Goal: Task Accomplishment & Management: Manage account settings

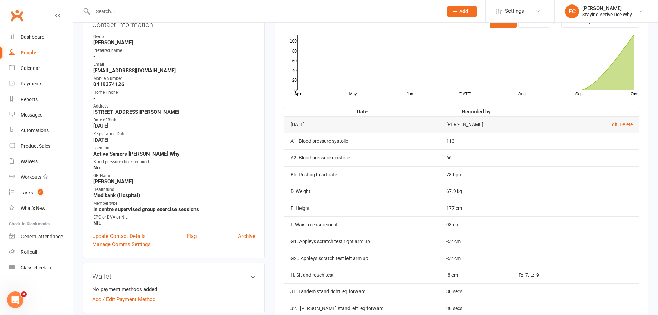
scroll to position [104, 0]
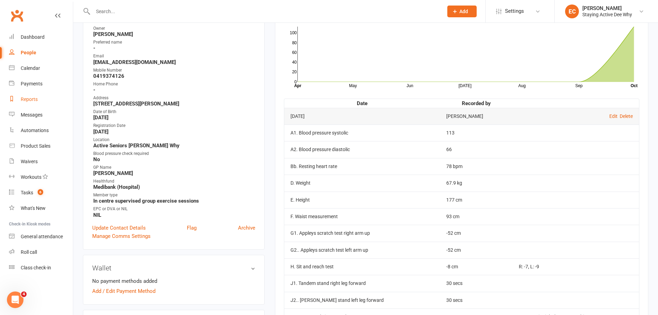
drag, startPoint x: 30, startPoint y: 98, endPoint x: 34, endPoint y: 101, distance: 4.2
click at [30, 98] on div "Reports" at bounding box center [29, 99] width 17 height 6
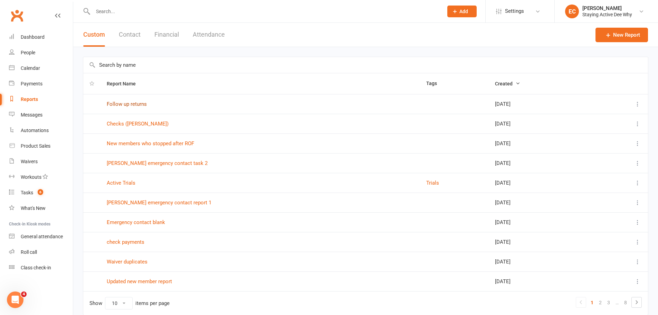
click at [139, 105] on link "Follow up returns" at bounding box center [127, 104] width 40 height 6
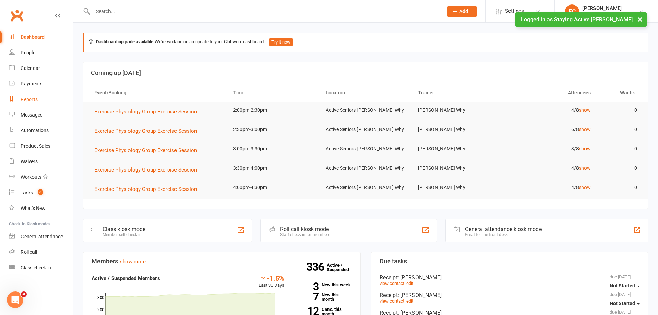
click at [35, 98] on div "Reports" at bounding box center [29, 99] width 17 height 6
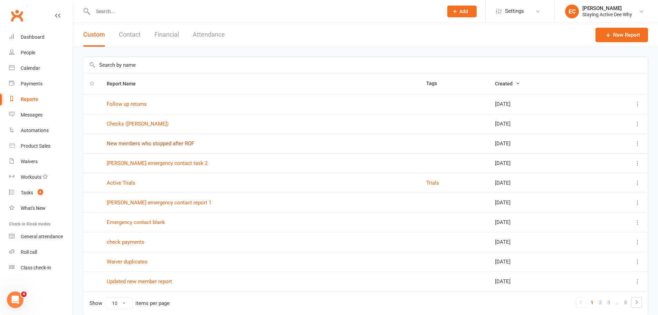
click at [138, 142] on link "New members who stopped after ROF" at bounding box center [150, 143] width 87 height 6
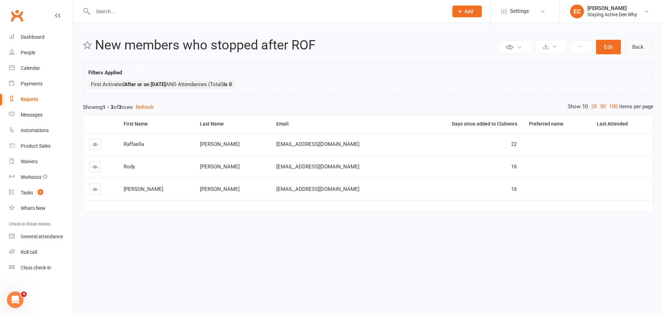
click at [628, 40] on link "Back" at bounding box center [637, 47] width 27 height 15
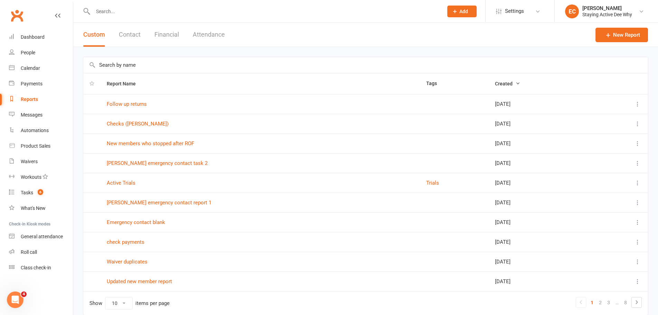
click at [137, 68] on input "text" at bounding box center [365, 65] width 564 height 16
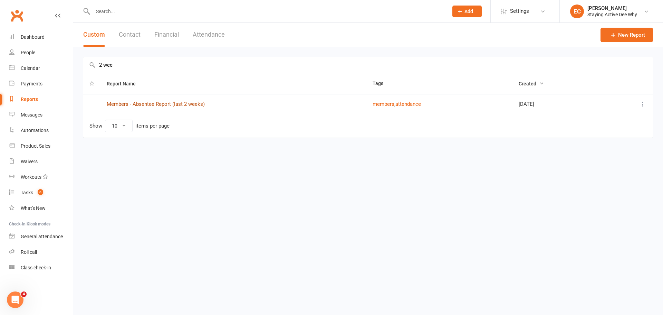
type input "2 wee"
click at [153, 106] on link "Members - Absentee Report (last 2 weeks)" at bounding box center [156, 104] width 98 height 6
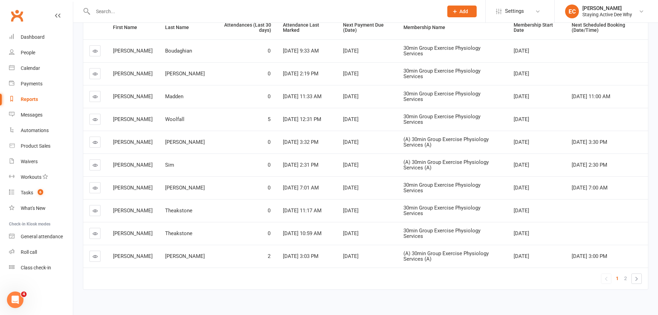
scroll to position [122, 0]
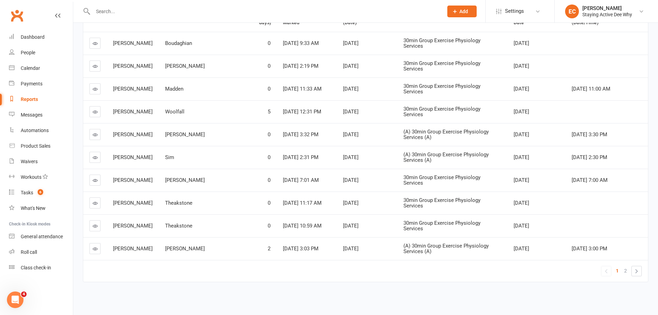
click at [625, 271] on span "2" at bounding box center [625, 271] width 3 height 10
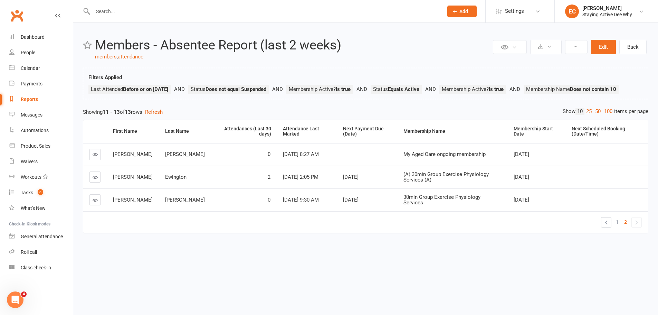
scroll to position [0, 0]
click at [637, 45] on link "Back" at bounding box center [637, 47] width 27 height 15
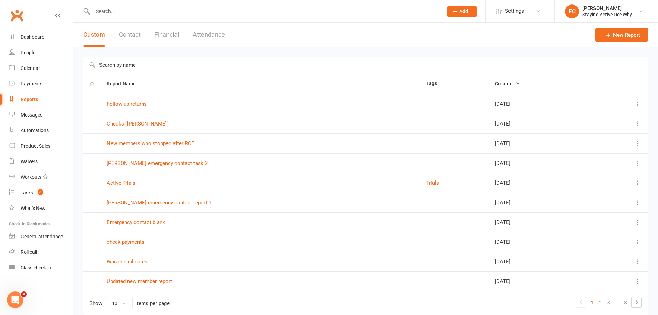
click at [110, 69] on input "text" at bounding box center [365, 65] width 564 height 16
type input "dva"
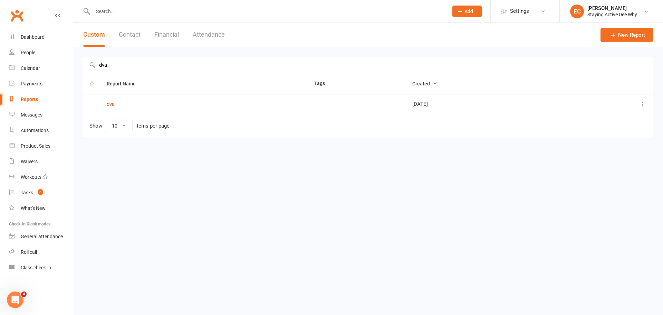
click at [109, 103] on link "dva" at bounding box center [111, 104] width 8 height 6
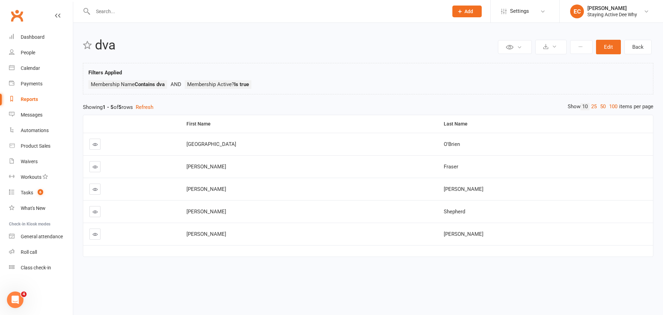
drag, startPoint x: 91, startPoint y: 211, endPoint x: 95, endPoint y: 211, distance: 3.9
click at [152, 14] on input "text" at bounding box center [267, 12] width 353 height 10
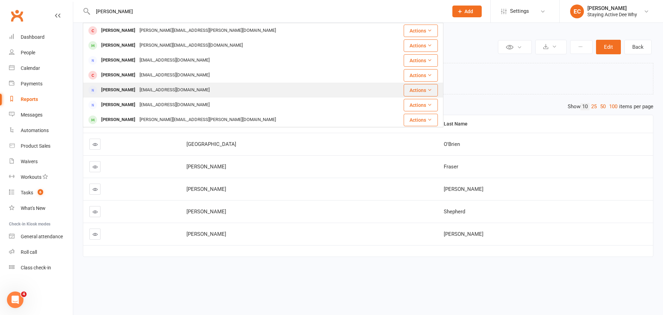
type input "diane"
click at [142, 88] on div "bndflynn@bigpond.com" at bounding box center [174, 90] width 74 height 10
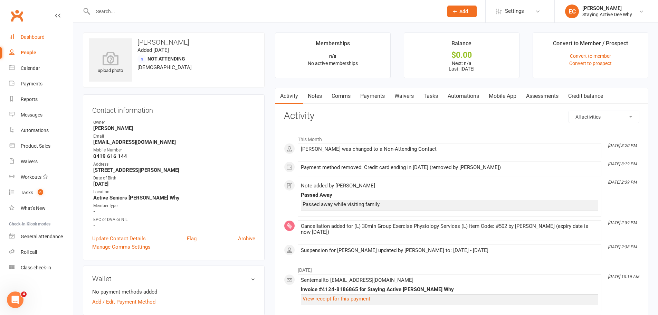
click at [58, 39] on link "Dashboard" at bounding box center [41, 37] width 64 height 16
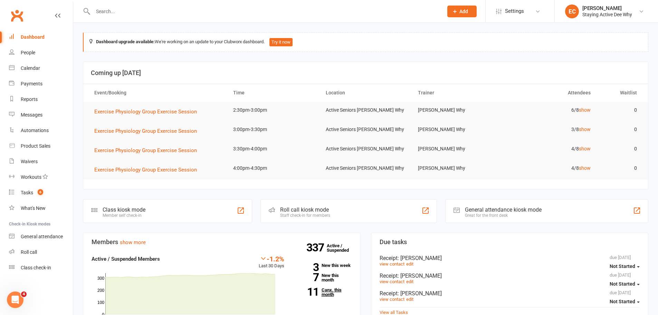
click at [328, 290] on link "11 Canx. this month" at bounding box center [323, 291] width 57 height 9
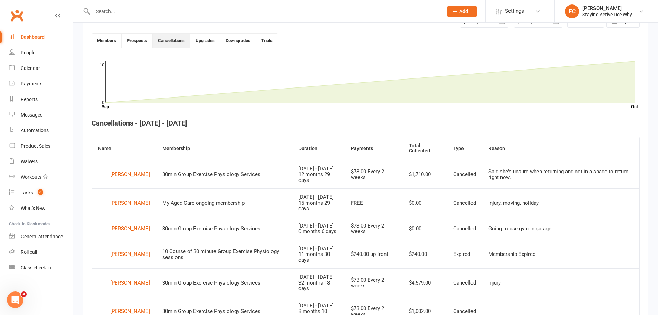
scroll to position [189, 0]
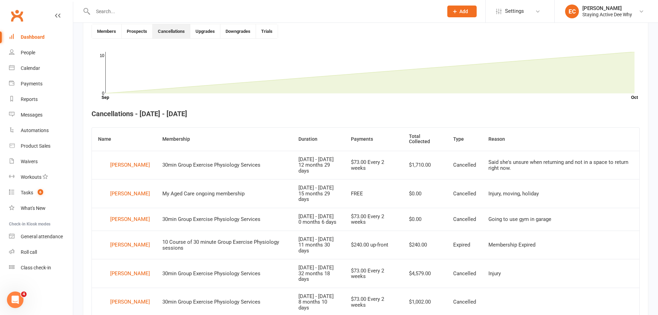
click at [33, 35] on div "Dashboard" at bounding box center [33, 37] width 24 height 6
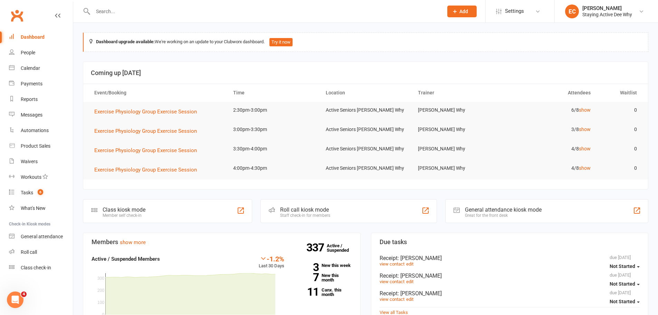
click at [131, 12] on input "text" at bounding box center [264, 12] width 347 height 10
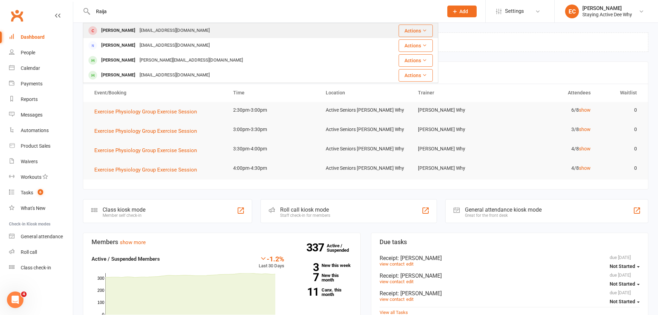
type input "Raija"
click at [143, 33] on div "[EMAIL_ADDRESS][DOMAIN_NAME]" at bounding box center [174, 31] width 74 height 10
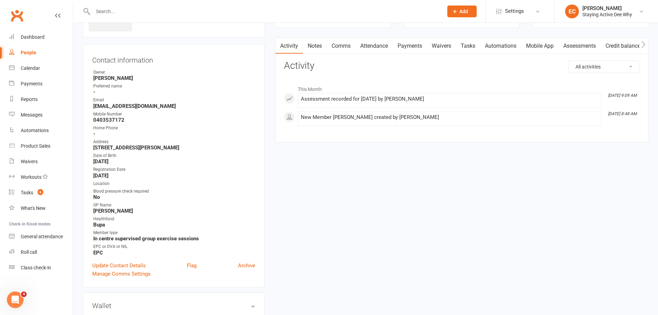
scroll to position [69, 0]
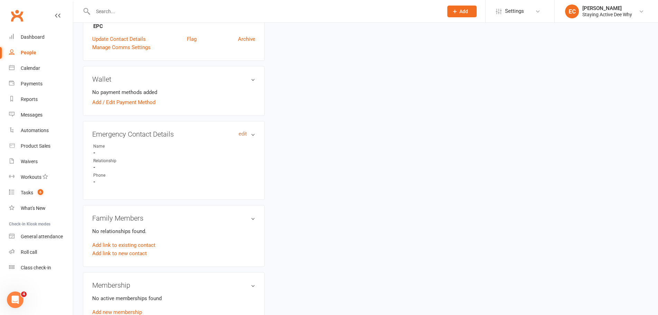
click at [240, 133] on link "edit" at bounding box center [243, 134] width 8 height 6
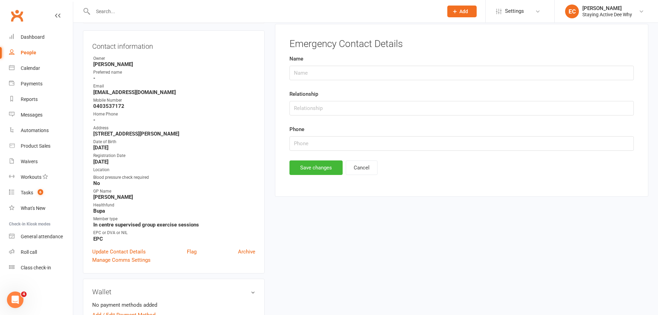
scroll to position [53, 0]
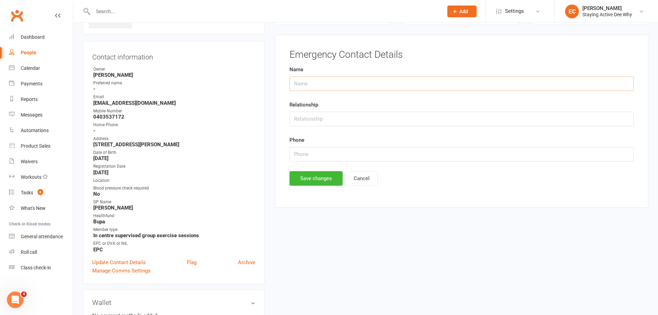
click at [324, 79] on input "text" at bounding box center [461, 83] width 344 height 15
type input "[PERSON_NAME]"
type input "Daughter"
drag, startPoint x: 339, startPoint y: 154, endPoint x: 288, endPoint y: 152, distance: 51.5
click at [288, 152] on main "Emergency Contact Details Name Sanna Reeves Relationship Daughter Phone 0403353…" at bounding box center [461, 117] width 355 height 136
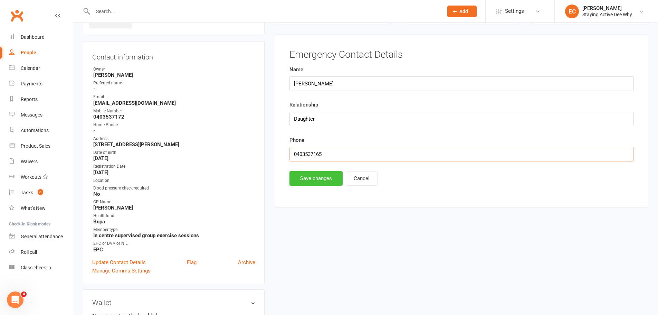
type input "0403537165"
click at [309, 178] on button "Save changes" at bounding box center [315, 178] width 53 height 15
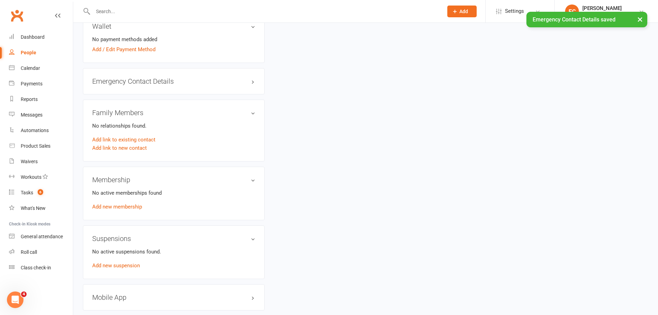
scroll to position [329, 0]
click at [167, 81] on h3 "Emergency Contact Details edit" at bounding box center [173, 81] width 163 height 8
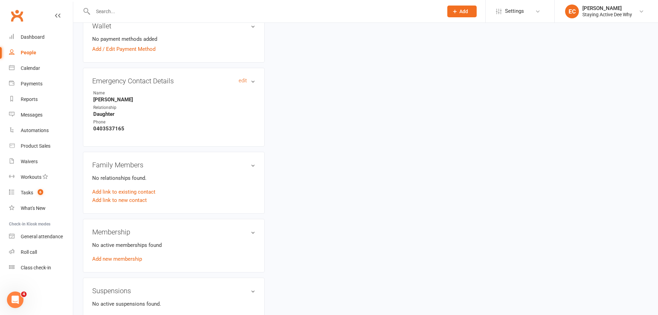
click at [203, 80] on h3 "Emergency Contact Details edit" at bounding box center [173, 81] width 163 height 8
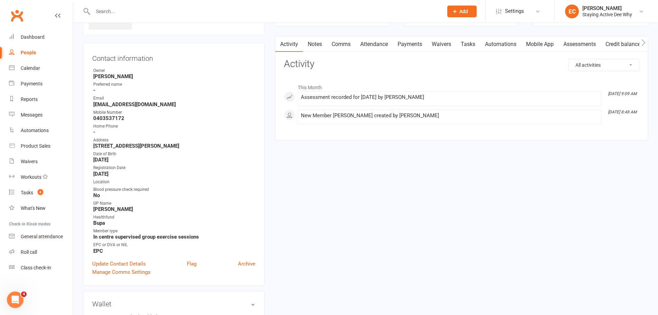
scroll to position [0, 0]
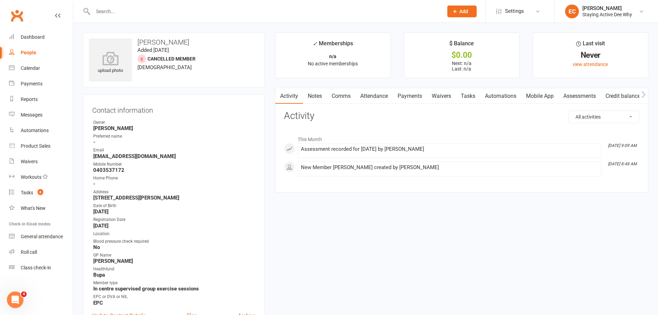
click at [575, 94] on link "Assessments" at bounding box center [579, 96] width 42 height 16
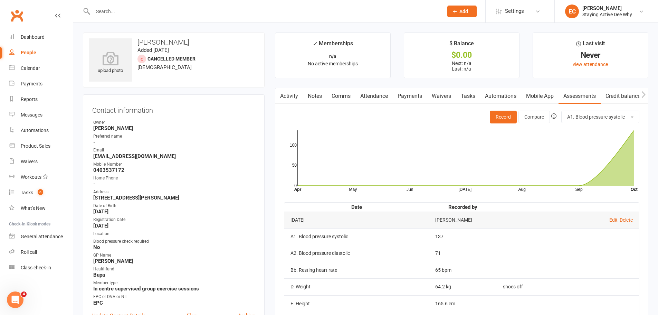
click at [288, 93] on link "Activity" at bounding box center [289, 96] width 28 height 16
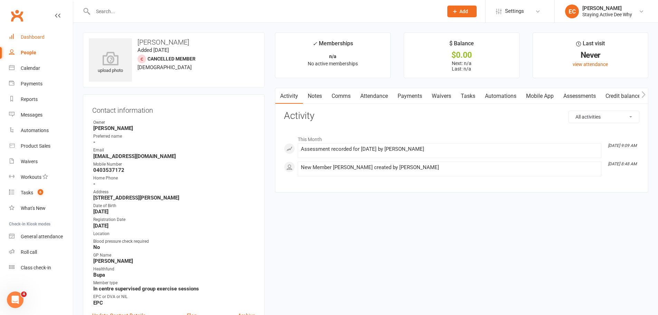
click at [44, 36] on div "Dashboard" at bounding box center [33, 37] width 24 height 6
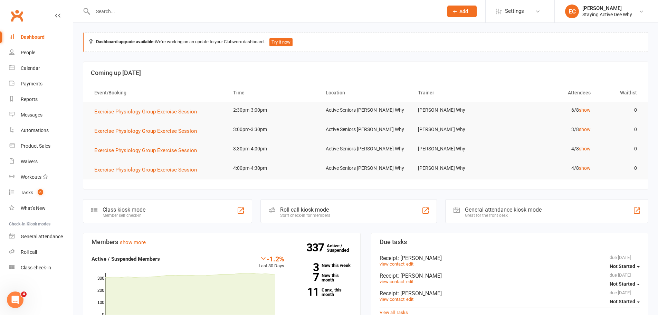
click at [171, 5] on div at bounding box center [260, 11] width 355 height 22
click at [168, 10] on input "text" at bounding box center [264, 12] width 347 height 10
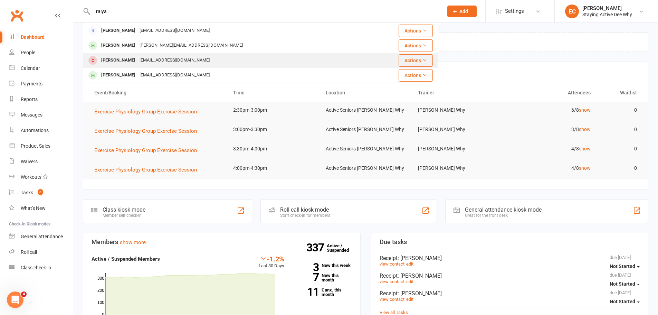
type input "raiya"
click at [137, 56] on div "[EMAIL_ADDRESS][DOMAIN_NAME]" at bounding box center [174, 60] width 74 height 10
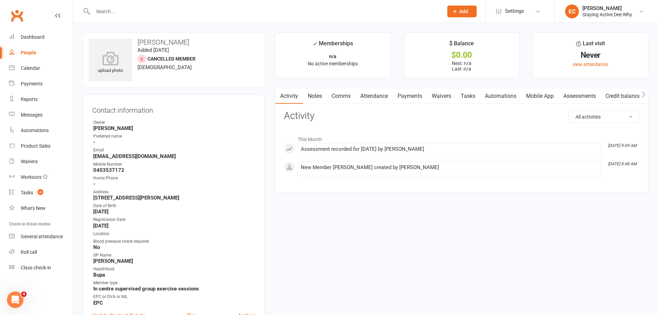
click at [402, 94] on link "Payments" at bounding box center [410, 96] width 34 height 16
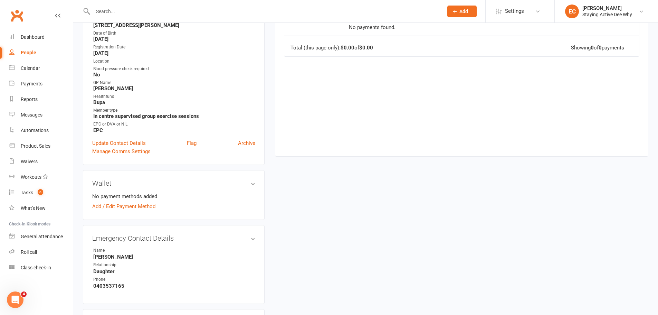
scroll to position [35, 0]
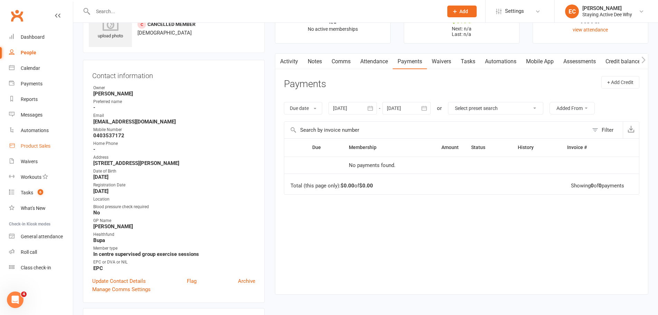
click at [39, 141] on link "Product Sales" at bounding box center [41, 146] width 64 height 16
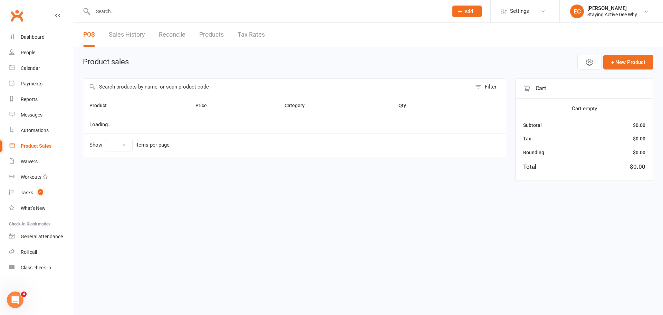
select select "50"
click at [257, 84] on input "text" at bounding box center [277, 87] width 388 height 16
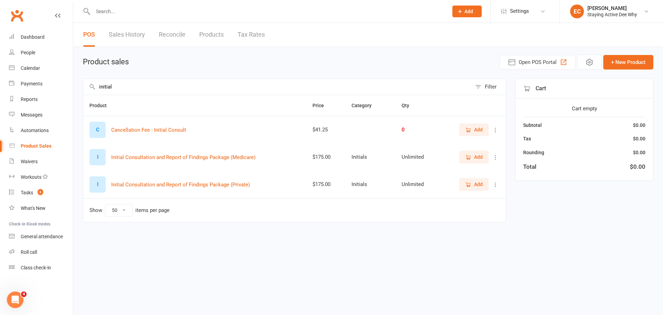
type input "initial"
click at [470, 182] on icon "button" at bounding box center [468, 184] width 6 height 6
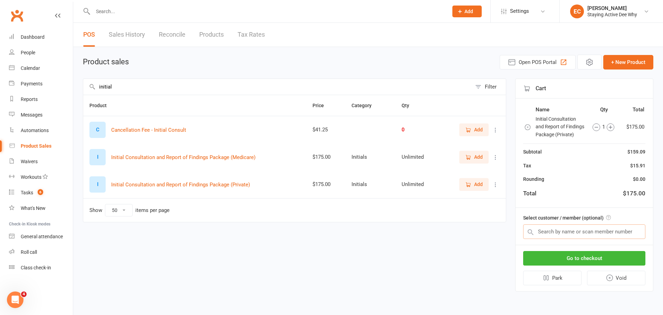
click at [554, 238] on input "text" at bounding box center [584, 231] width 122 height 15
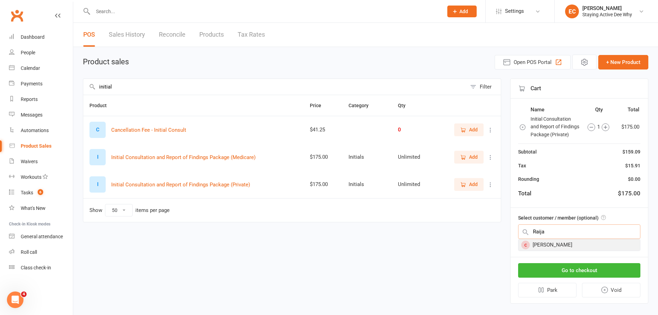
type input "Raija"
click at [542, 243] on div "[PERSON_NAME]" at bounding box center [579, 244] width 122 height 11
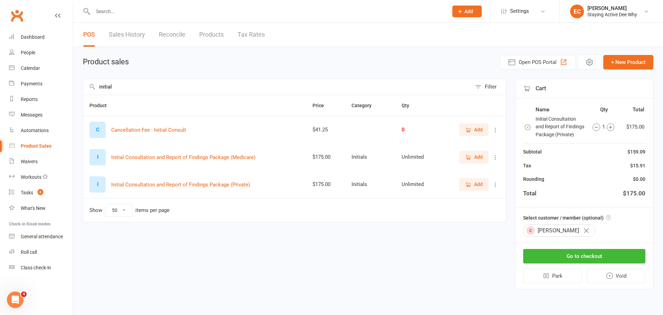
click at [550, 246] on div "Go to checkout Park Void" at bounding box center [583, 266] width 137 height 46
click at [548, 251] on button "Go to checkout" at bounding box center [584, 256] width 122 height 15
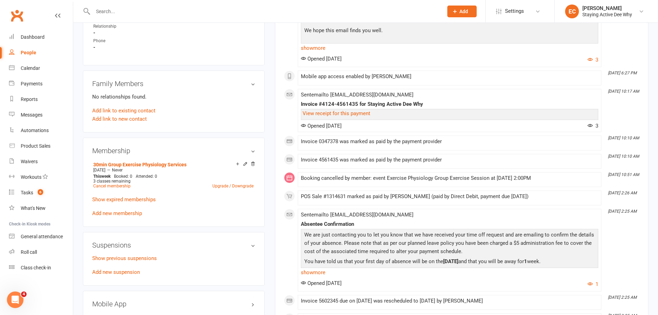
scroll to position [518, 0]
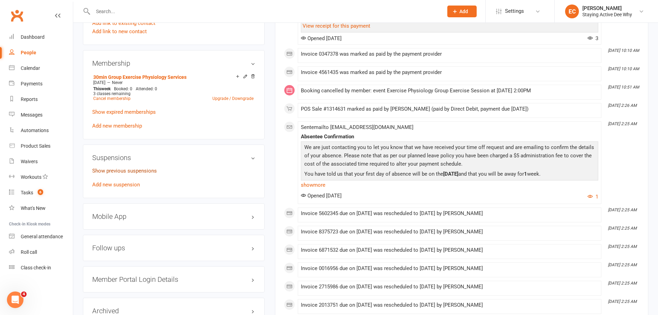
click at [147, 169] on link "Show previous suspensions" at bounding box center [124, 170] width 65 height 6
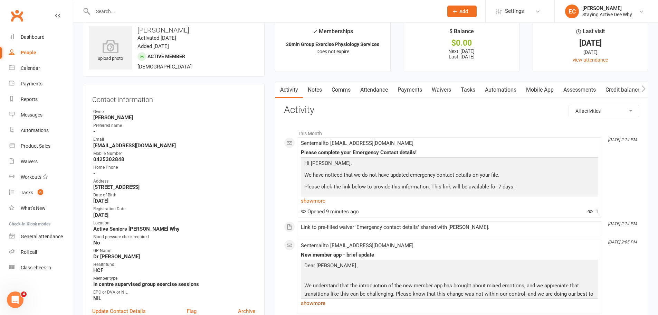
scroll to position [0, 0]
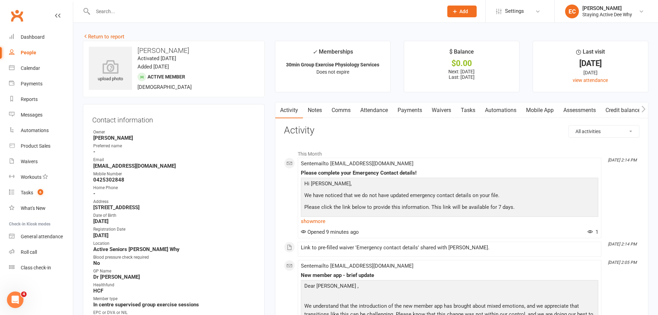
click at [411, 110] on link "Payments" at bounding box center [410, 110] width 34 height 16
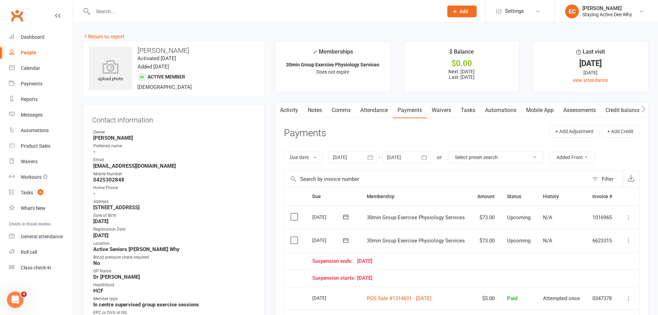
click at [282, 169] on div "Activity Notes Comms Attendance Payments Waivers Tasks Automations Mobile App A…" at bounding box center [461, 289] width 373 height 375
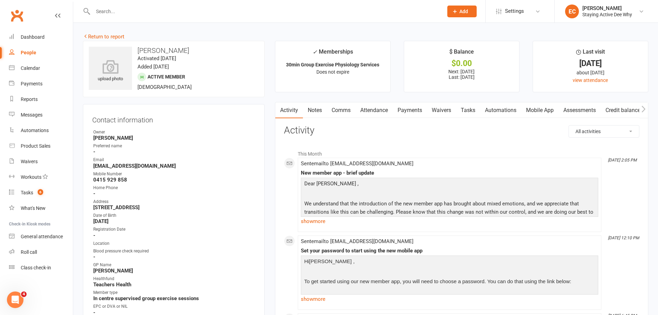
click at [408, 110] on link "Payments" at bounding box center [410, 110] width 34 height 16
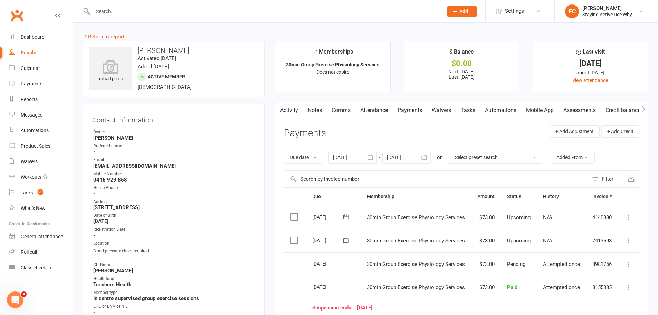
click at [311, 113] on link "Notes" at bounding box center [315, 110] width 24 height 16
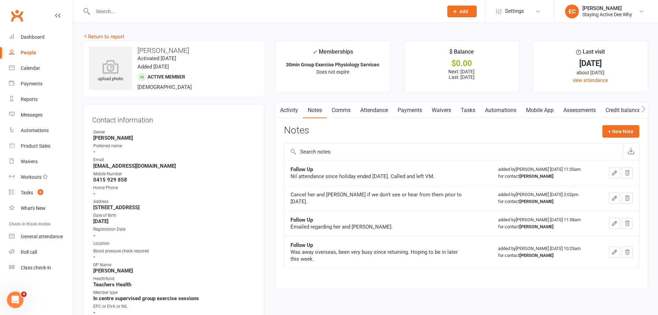
click at [288, 113] on link "Activity" at bounding box center [289, 110] width 28 height 16
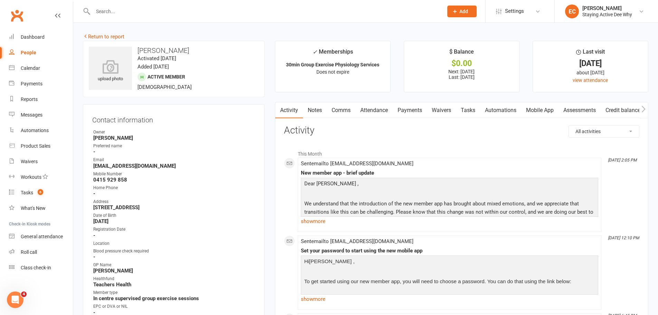
click at [349, 113] on link "Comms" at bounding box center [341, 110] width 29 height 16
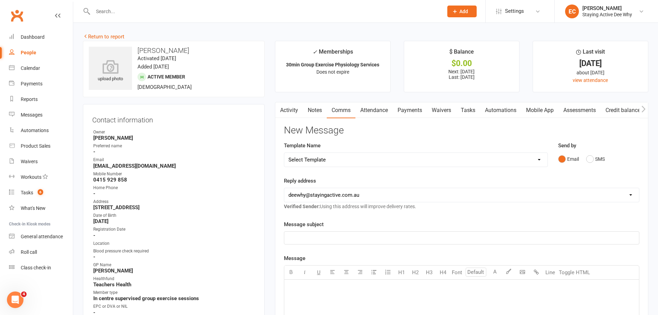
click at [322, 159] on select "Select Template [Email] 12 month follow-up [Email] 12 week health challenge [Em…" at bounding box center [415, 160] width 263 height 14
select select "15"
click at [284, 153] on select "Select Template [Email] 12 month follow-up [Email] 12 week health challenge [Em…" at bounding box center [415, 160] width 263 height 14
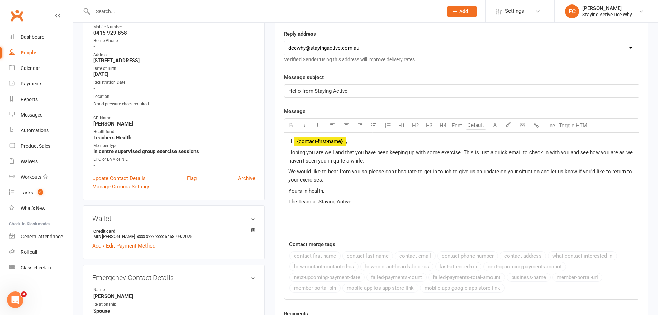
scroll to position [173, 0]
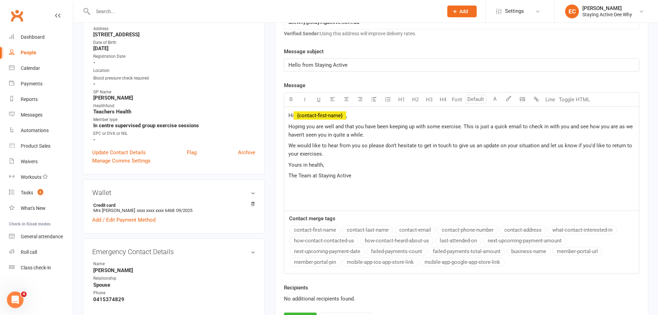
drag, startPoint x: 383, startPoint y: 135, endPoint x: 327, endPoint y: 135, distance: 55.6
click at [327, 135] on p "Hoping you are well and that you have been keeping up with some exercise. This …" at bounding box center [461, 130] width 346 height 17
click at [347, 117] on span "," at bounding box center [346, 115] width 1 height 6
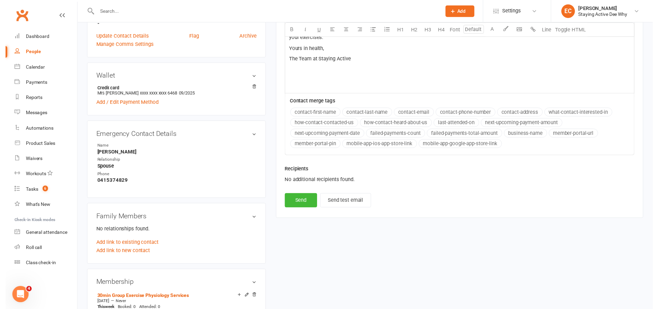
scroll to position [311, 0]
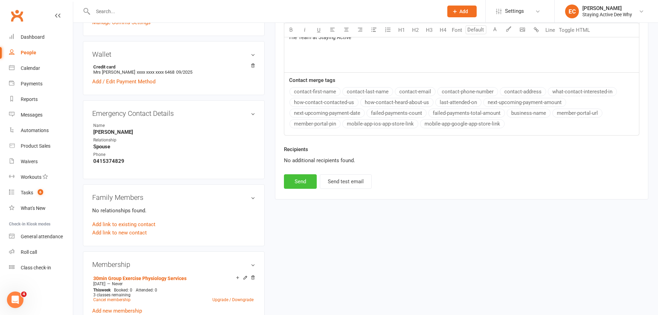
click at [305, 176] on button "Send" at bounding box center [300, 181] width 33 height 15
select select
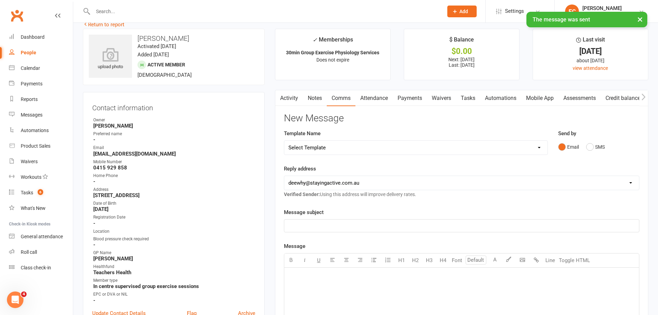
scroll to position [0, 0]
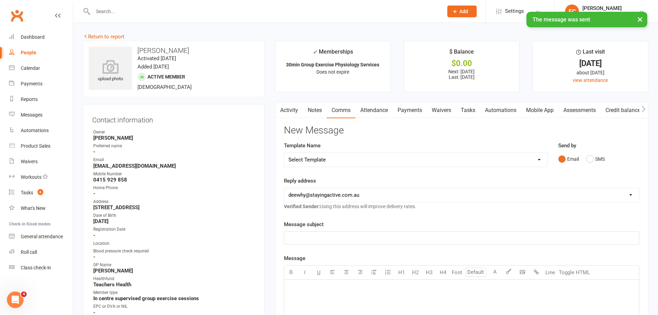
click at [314, 108] on link "Notes" at bounding box center [315, 110] width 24 height 16
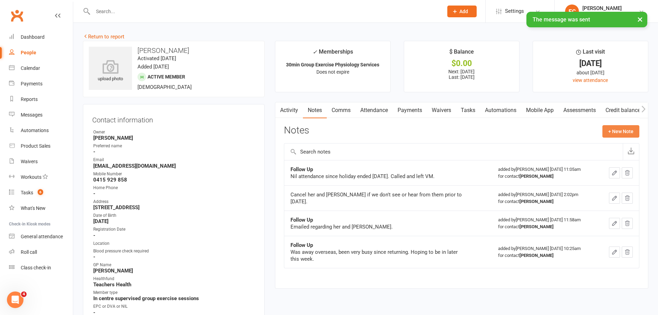
click at [611, 131] on button "+ New Note" at bounding box center [620, 131] width 37 height 12
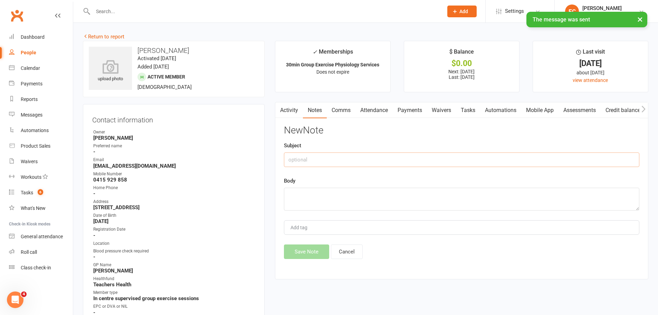
click at [370, 157] on input "text" at bounding box center [461, 159] width 355 height 15
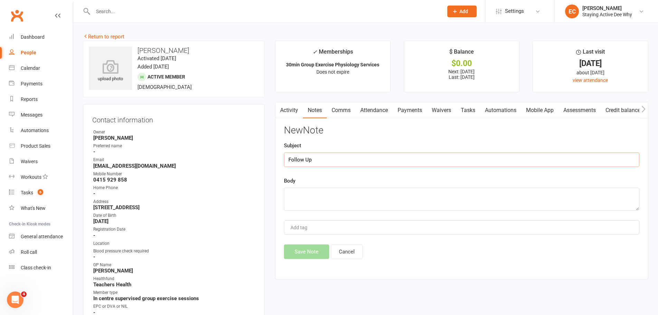
type input "Follow Up"
click at [321, 197] on textarea at bounding box center [461, 198] width 355 height 23
type textarea "Emailed for her and Allen as haven't heard back from last week."
click at [315, 249] on button "Save Note" at bounding box center [306, 251] width 45 height 15
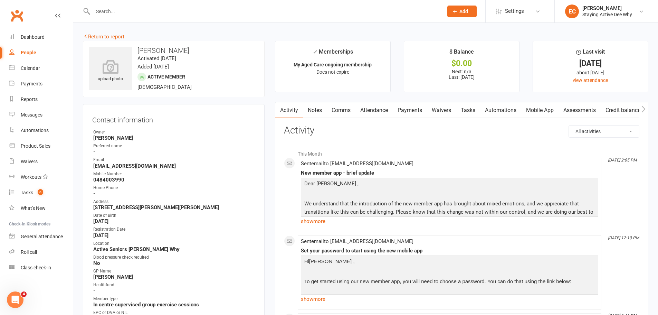
click at [314, 115] on link "Notes" at bounding box center [315, 110] width 24 height 16
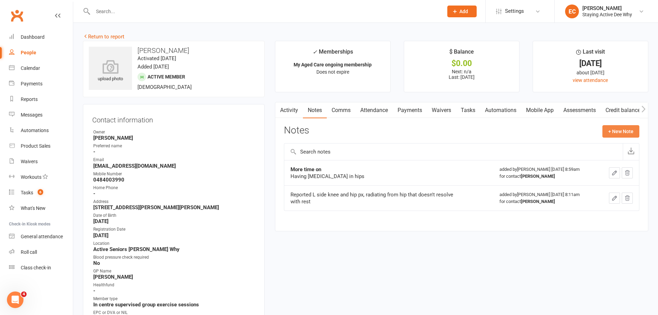
click at [606, 128] on button "+ New Note" at bounding box center [620, 131] width 37 height 12
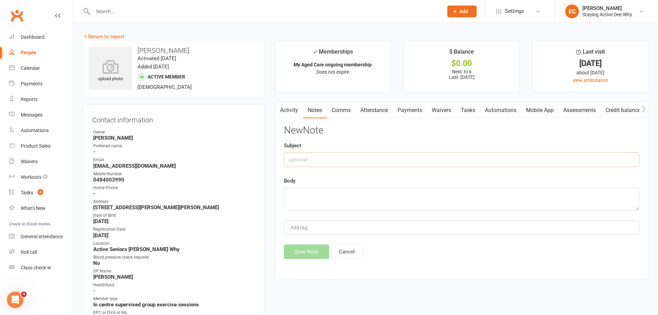
click at [358, 154] on input "text" at bounding box center [461, 159] width 355 height 15
type input "Hospital"
click at [288, 198] on textarea at bounding box center [461, 198] width 355 height 23
click at [296, 194] on textarea "EMail from MAC provider that she is in hospital at the moment." at bounding box center [461, 198] width 355 height 23
type textarea "Email from MAC provider that she is in hospital at the moment."
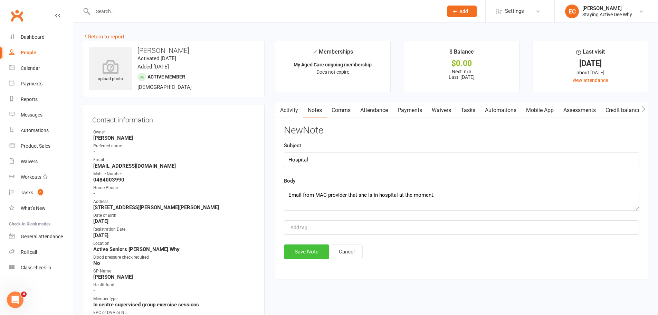
click at [307, 250] on button "Save Note" at bounding box center [306, 251] width 45 height 15
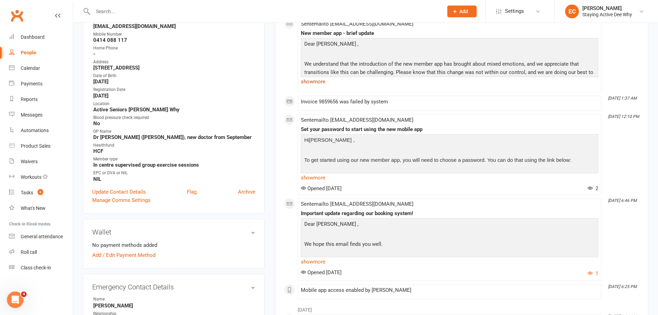
scroll to position [69, 0]
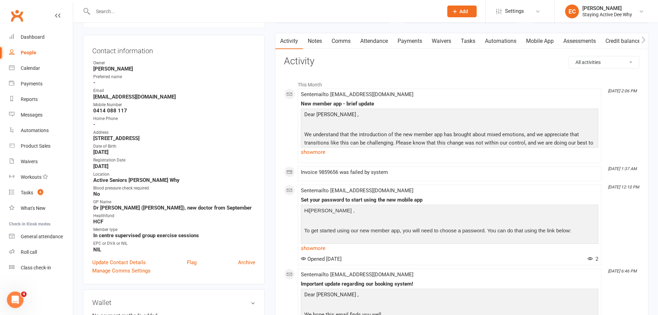
click at [321, 42] on link "Notes" at bounding box center [315, 41] width 24 height 16
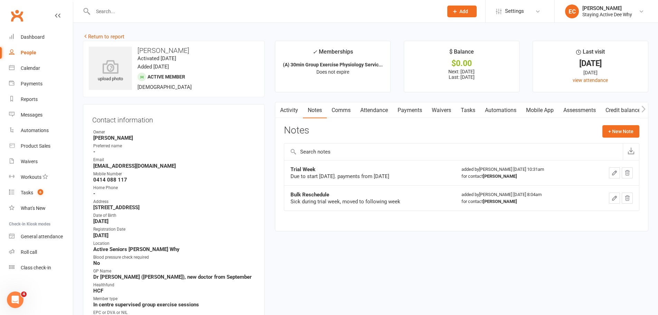
click at [383, 110] on link "Attendance" at bounding box center [373, 110] width 37 height 16
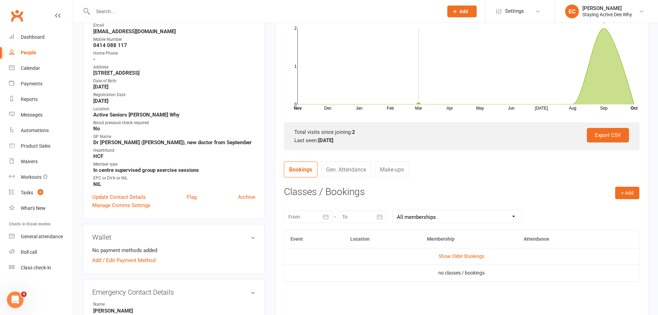
scroll to position [35, 0]
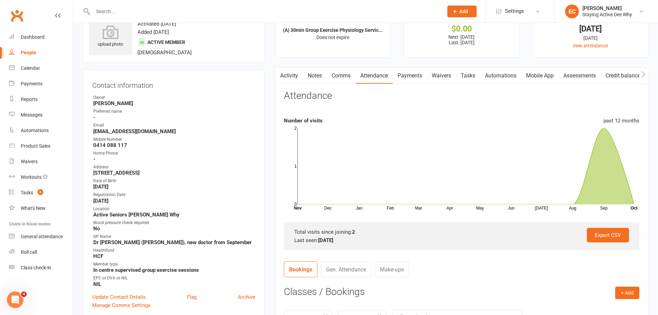
click at [413, 74] on link "Payments" at bounding box center [410, 76] width 34 height 16
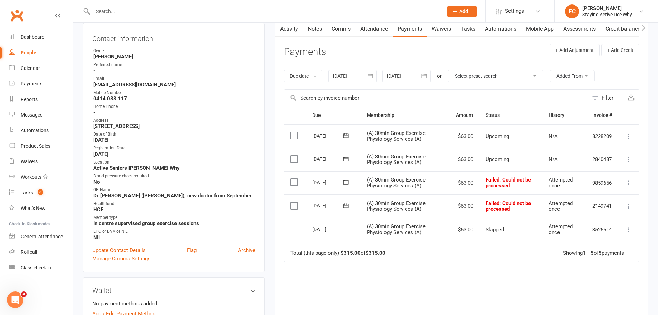
scroll to position [69, 0]
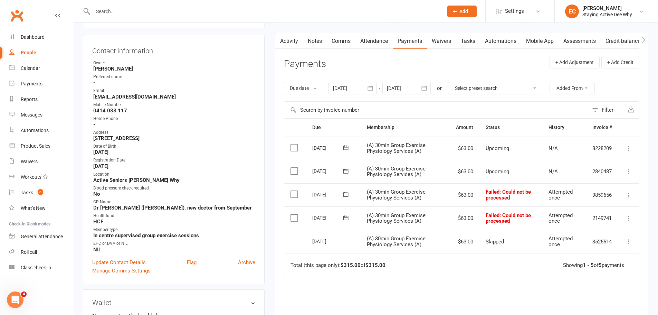
click at [336, 42] on link "Comms" at bounding box center [341, 41] width 29 height 16
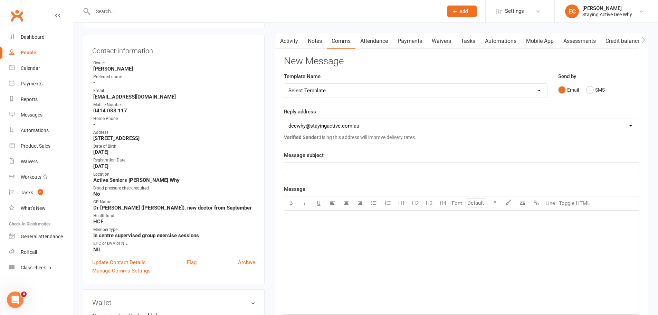
click at [335, 93] on select "Select Template [Email] 12 month follow-up [Email] 12 week health challenge [Em…" at bounding box center [415, 91] width 263 height 14
select select "15"
click at [284, 84] on select "Select Template [Email] 12 month follow-up [Email] 12 week health challenge [Em…" at bounding box center [415, 91] width 263 height 14
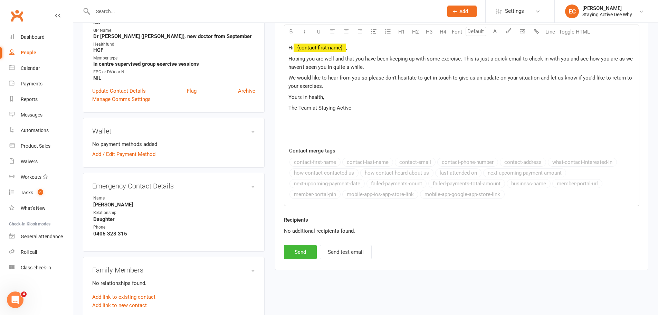
scroll to position [242, 0]
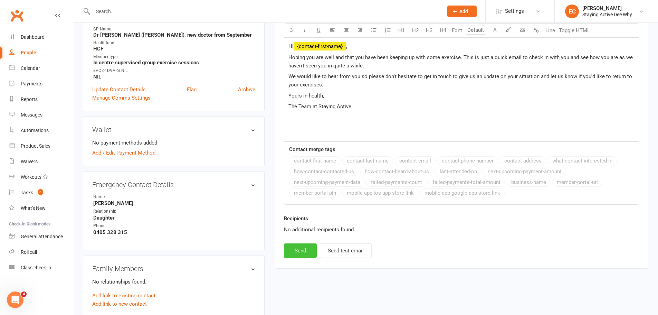
click at [312, 252] on button "Send" at bounding box center [300, 250] width 33 height 15
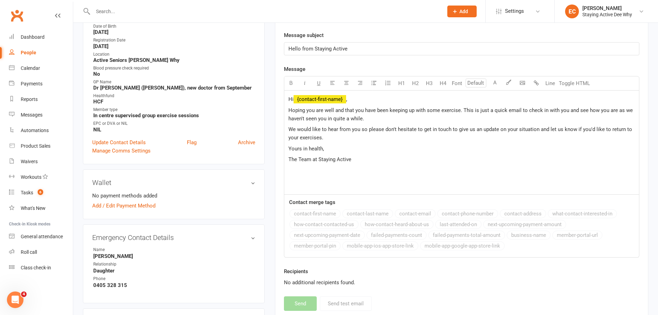
select select
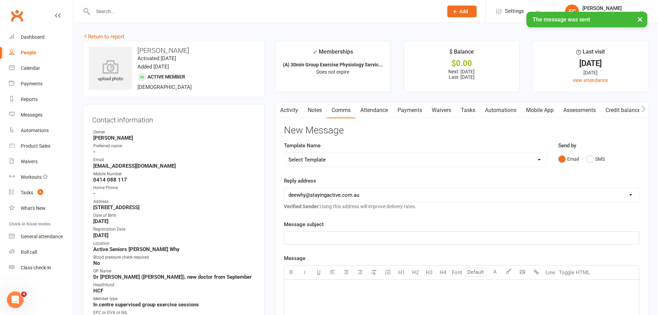
click at [311, 110] on link "Notes" at bounding box center [315, 110] width 24 height 16
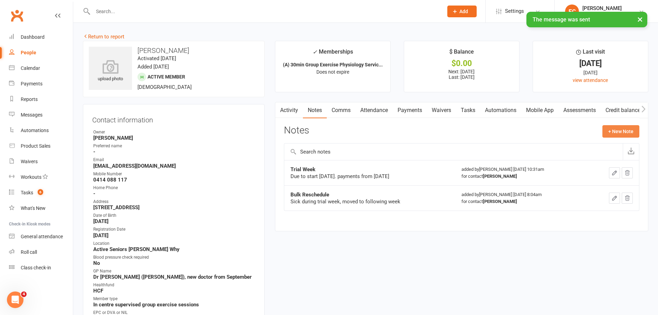
click at [616, 133] on button "+ New Note" at bounding box center [620, 131] width 37 height 12
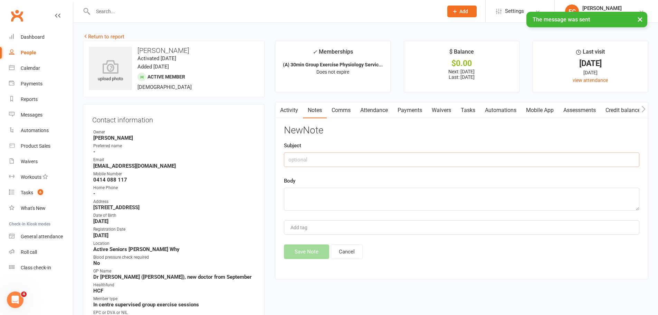
click at [328, 166] on input "text" at bounding box center [461, 159] width 355 height 15
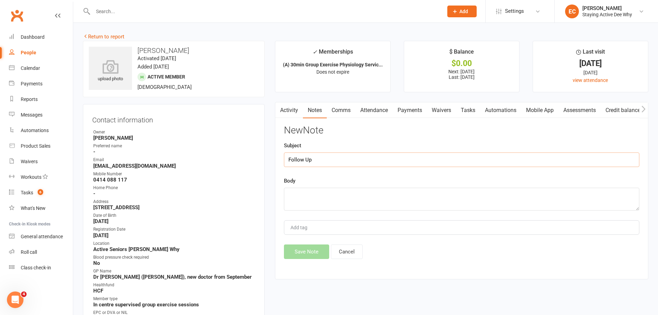
type input "Follow Up"
click at [323, 192] on textarea at bounding box center [461, 198] width 355 height 23
type textarea "Emailed, no attendance since trial week."
click at [313, 253] on button "Save Note" at bounding box center [306, 251] width 45 height 15
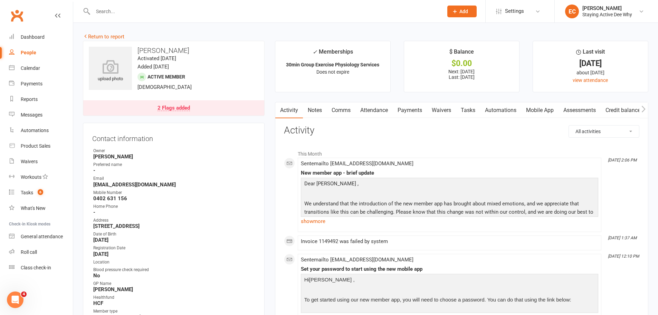
click at [318, 108] on link "Notes" at bounding box center [315, 110] width 24 height 16
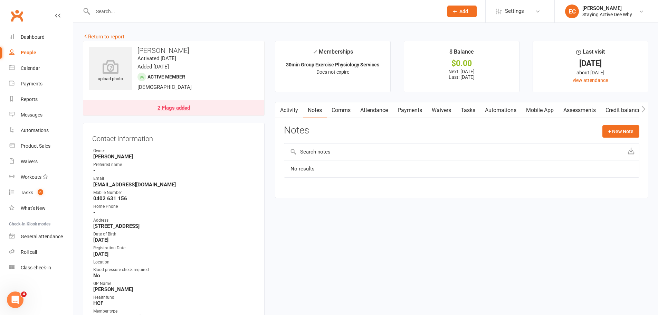
click at [399, 105] on link "Payments" at bounding box center [410, 110] width 34 height 16
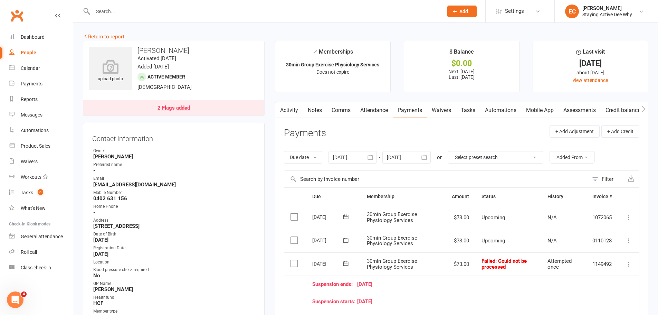
click at [338, 110] on link "Comms" at bounding box center [341, 110] width 29 height 16
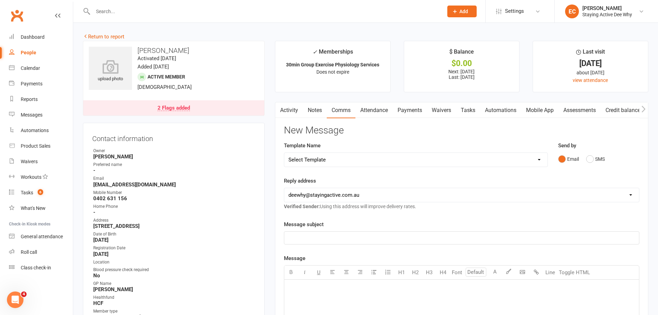
click at [326, 160] on select "Select Template [Email] 12 month follow-up [Email] 12 week health challenge [Em…" at bounding box center [415, 160] width 263 height 14
select select "15"
click at [284, 153] on select "Select Template [Email] 12 month follow-up [Email] 12 week health challenge [Em…" at bounding box center [415, 160] width 263 height 14
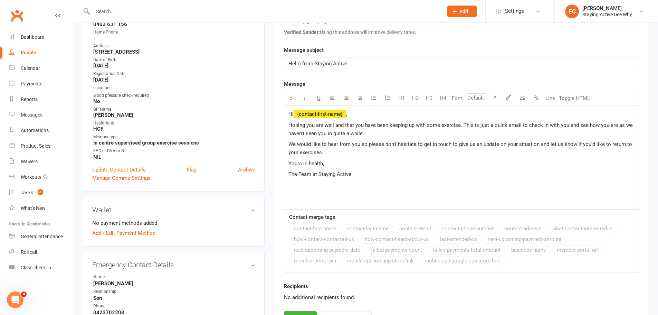
scroll to position [207, 0]
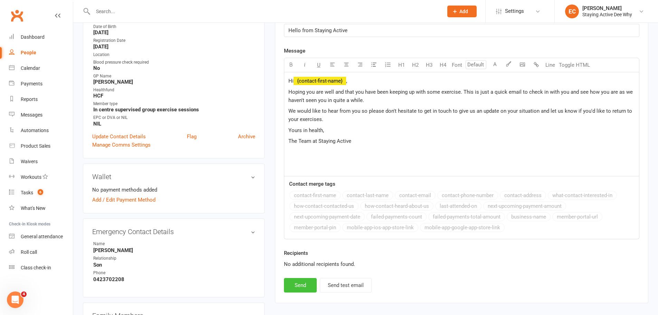
click at [305, 290] on button "Send" at bounding box center [300, 285] width 33 height 15
select select
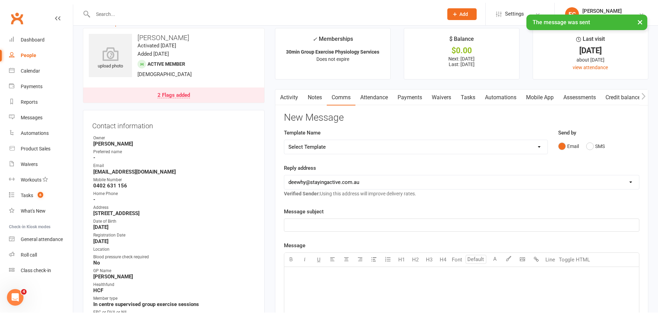
scroll to position [0, 0]
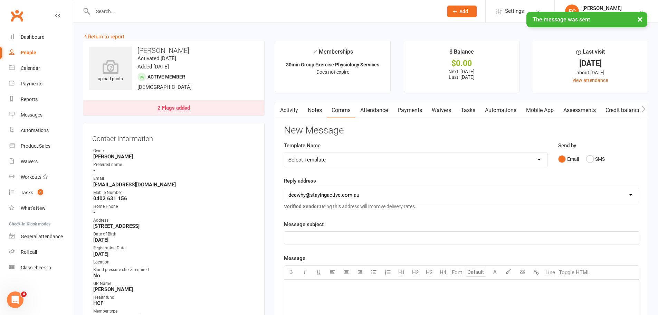
click at [226, 111] on link "2 Flags added" at bounding box center [173, 107] width 181 height 15
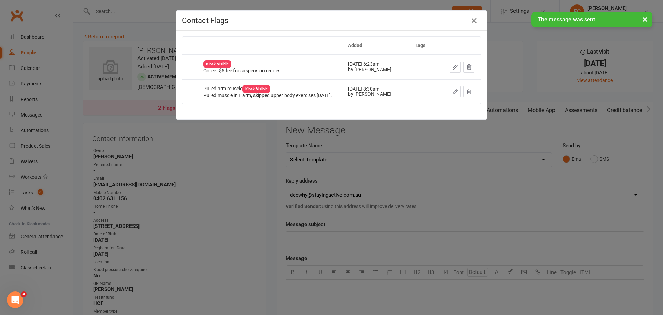
click at [473, 12] on div "× The message was sent" at bounding box center [327, 12] width 654 height 0
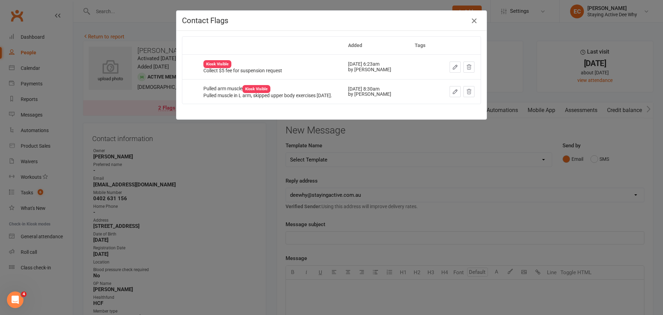
click at [473, 20] on icon "button" at bounding box center [474, 21] width 8 height 8
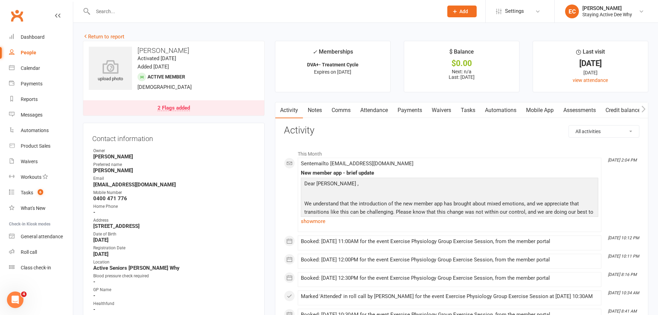
click at [387, 108] on link "Attendance" at bounding box center [373, 110] width 37 height 16
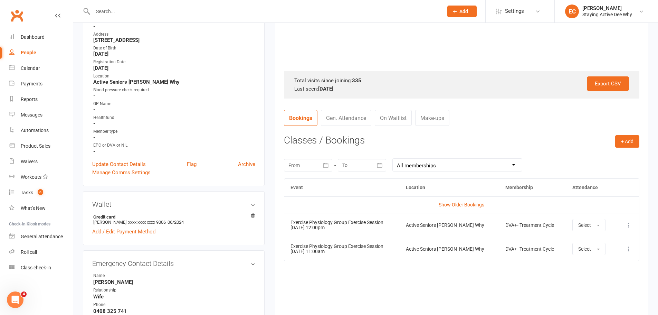
scroll to position [207, 0]
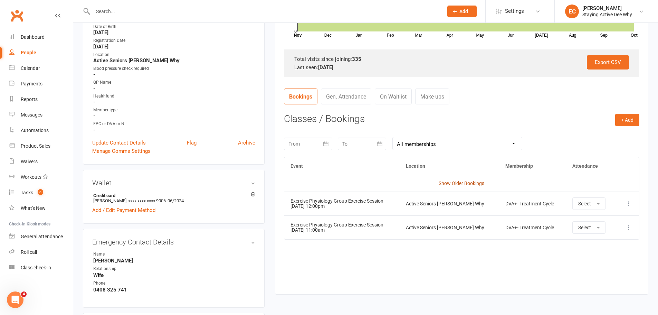
click at [456, 184] on link "Show Older Bookings" at bounding box center [461, 183] width 46 height 6
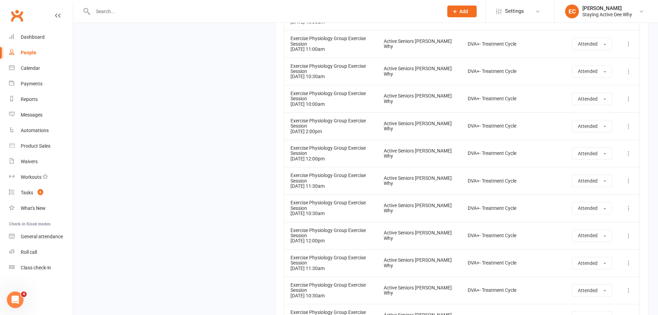
scroll to position [9219, 0]
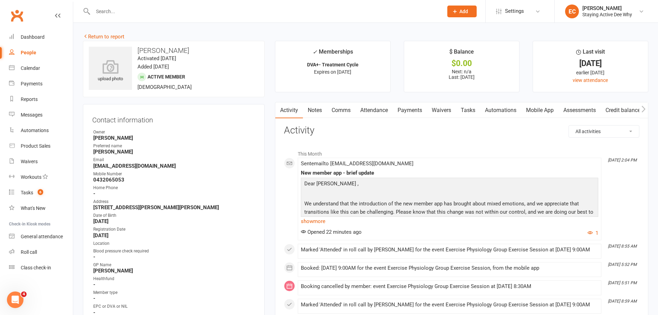
click at [379, 110] on link "Attendance" at bounding box center [373, 110] width 37 height 16
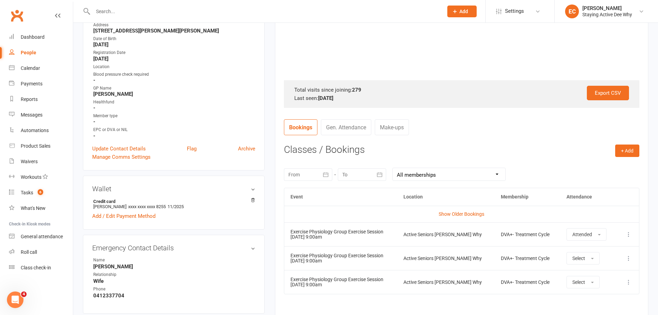
scroll to position [207, 0]
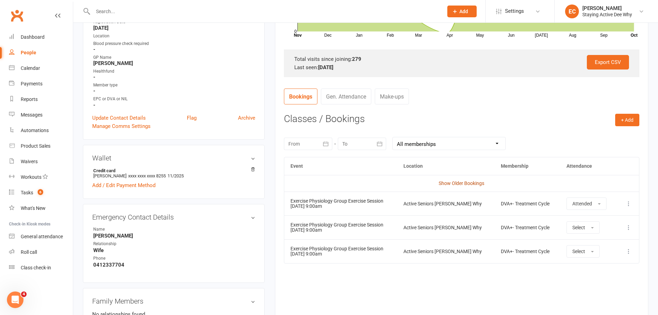
click at [452, 182] on link "Show Older Bookings" at bounding box center [461, 183] width 46 height 6
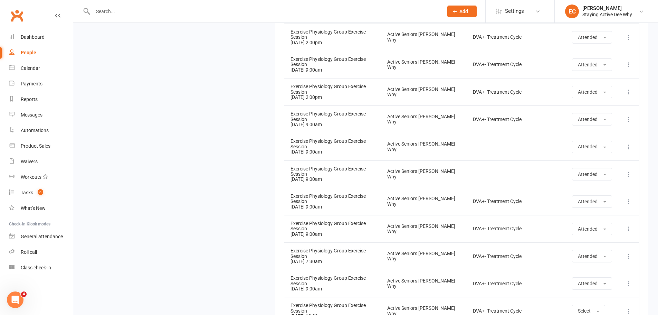
scroll to position [6975, 0]
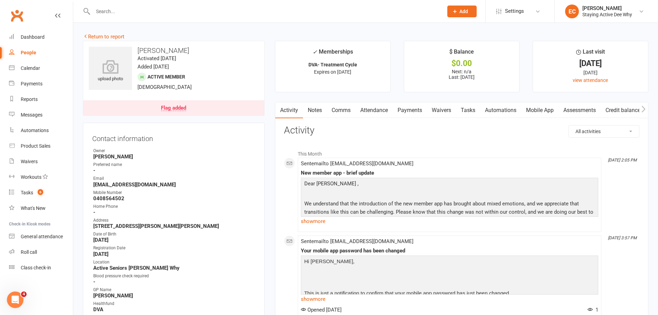
click at [378, 110] on link "Attendance" at bounding box center [373, 110] width 37 height 16
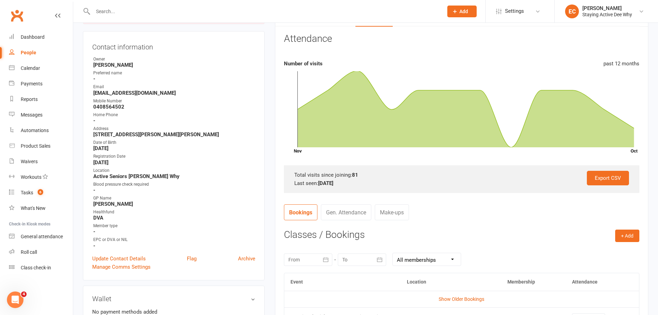
scroll to position [311, 0]
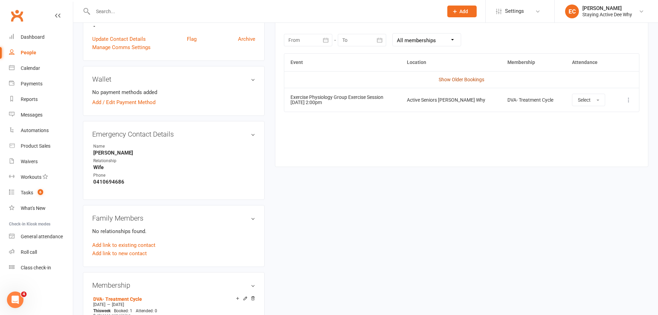
click at [454, 77] on td "Show Older Bookings" at bounding box center [461, 79] width 355 height 17
click at [468, 80] on link "Show Older Bookings" at bounding box center [461, 80] width 46 height 6
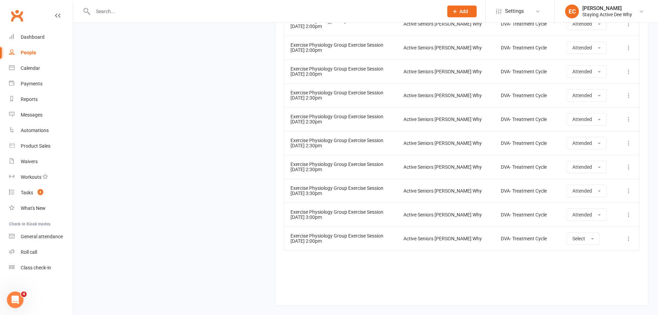
scroll to position [2115, 0]
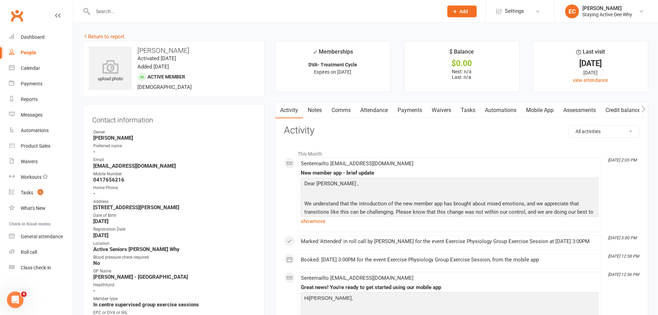
click at [377, 109] on link "Attendance" at bounding box center [373, 110] width 37 height 16
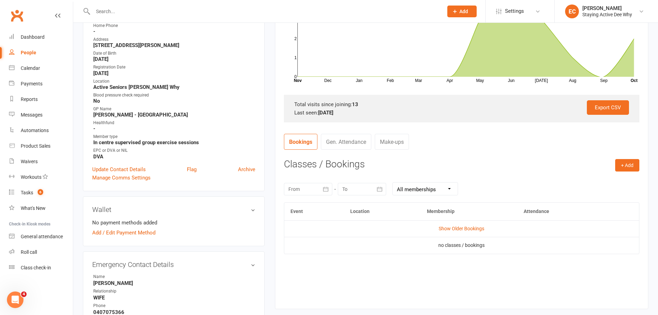
scroll to position [207, 0]
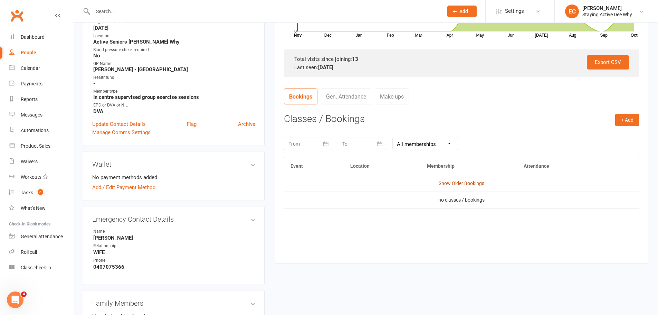
click at [444, 180] on link "Show Older Bookings" at bounding box center [461, 183] width 46 height 6
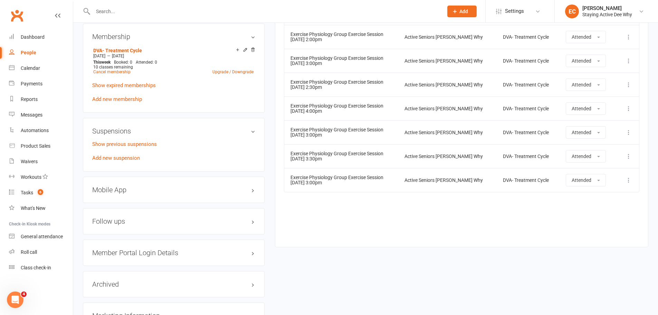
scroll to position [552, 0]
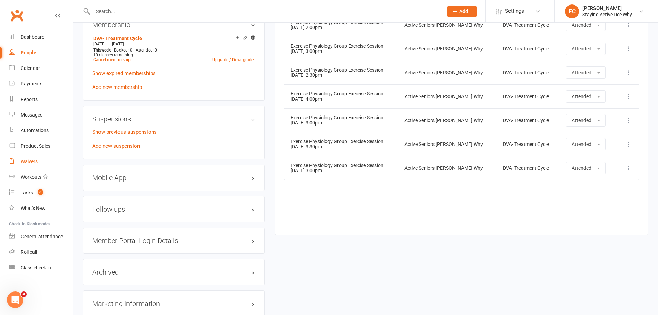
click at [59, 164] on link "Waivers" at bounding box center [41, 162] width 64 height 16
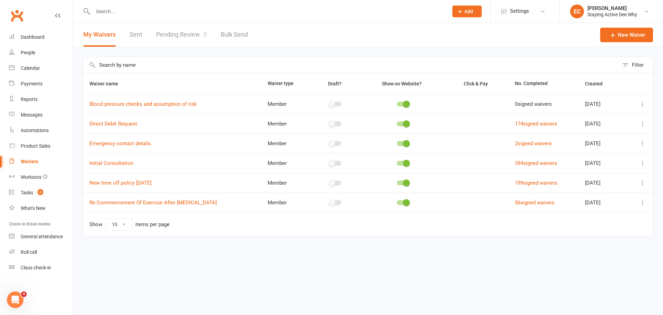
click at [190, 38] on link "Pending Review 0" at bounding box center [181, 35] width 51 height 24
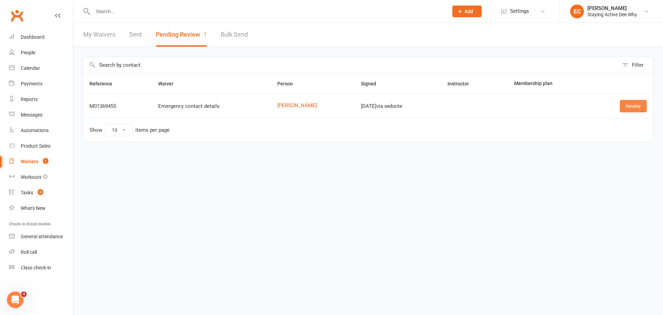
click at [625, 106] on link "Review" at bounding box center [633, 106] width 27 height 12
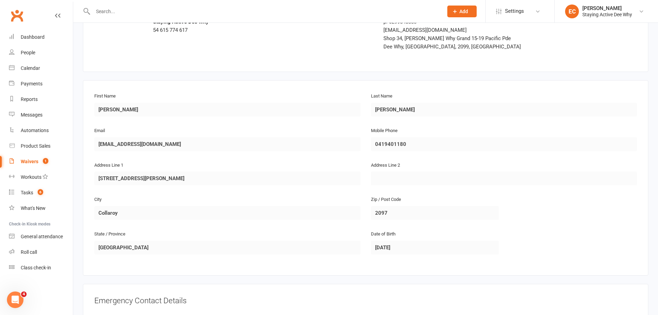
scroll to position [205, 0]
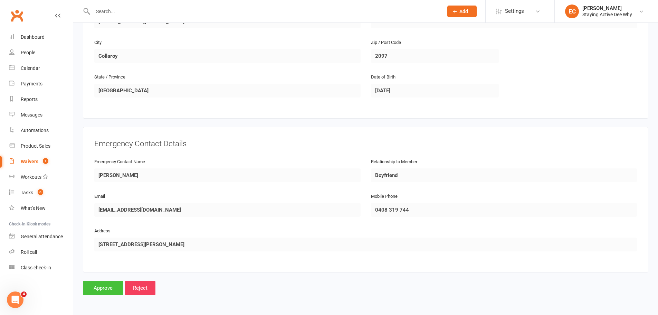
click at [105, 287] on input "Approve" at bounding box center [103, 287] width 40 height 15
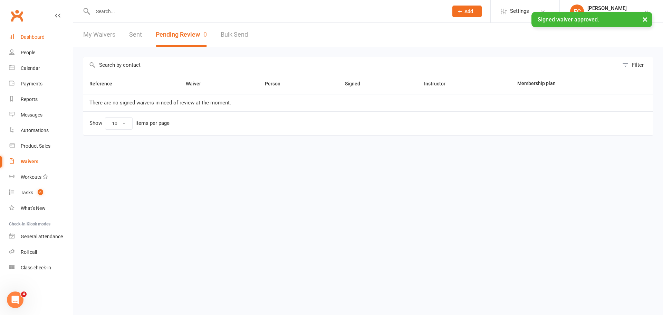
click at [54, 40] on link "Dashboard" at bounding box center [41, 37] width 64 height 16
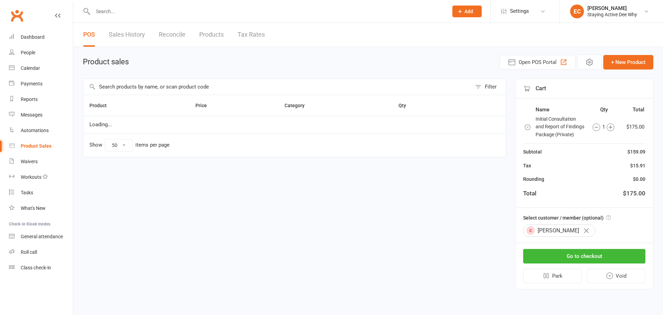
select select "50"
click at [116, 92] on input "text" at bounding box center [277, 87] width 388 height 16
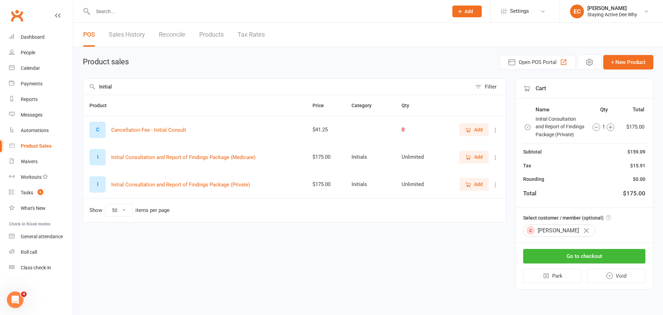
type input "Initial"
click at [595, 127] on icon "button" at bounding box center [596, 127] width 3 height 0
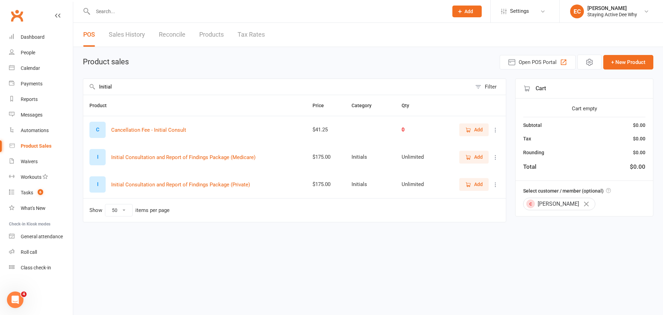
click at [580, 200] on button "button" at bounding box center [586, 204] width 12 height 12
click at [474, 154] on span "Add" at bounding box center [478, 157] width 9 height 8
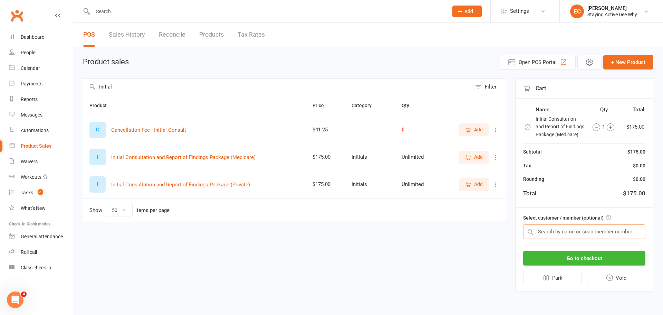
click at [567, 234] on input "text" at bounding box center [584, 231] width 122 height 15
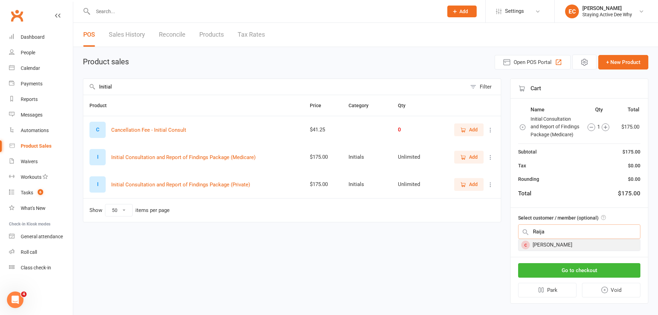
type input "Raija"
click at [564, 243] on div "[PERSON_NAME]" at bounding box center [579, 244] width 122 height 11
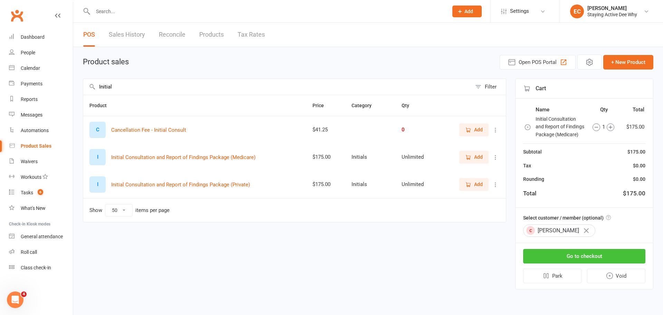
click at [576, 252] on button "Go to checkout" at bounding box center [584, 256] width 122 height 15
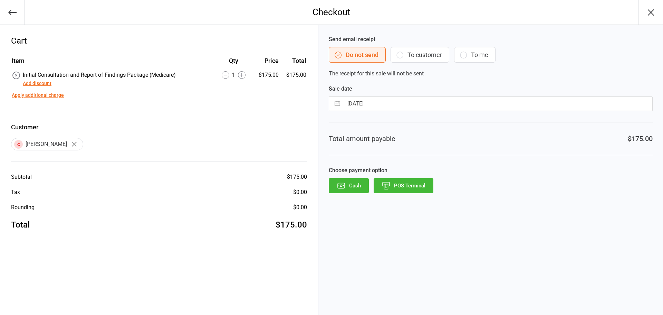
click at [407, 187] on button "POS Terminal" at bounding box center [404, 185] width 60 height 15
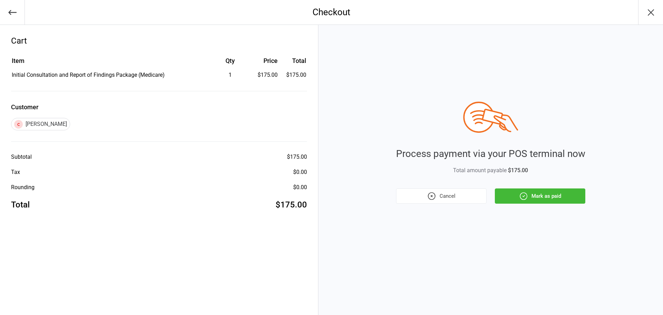
click at [531, 197] on button "Mark as paid" at bounding box center [540, 195] width 90 height 15
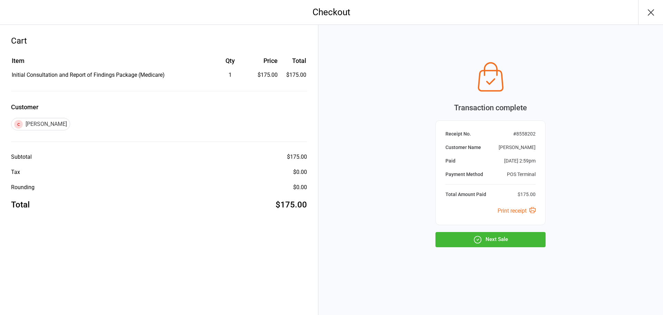
click at [658, 10] on button "button" at bounding box center [650, 12] width 25 height 25
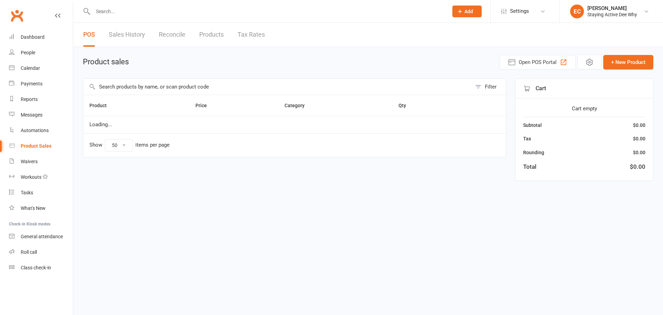
select select "50"
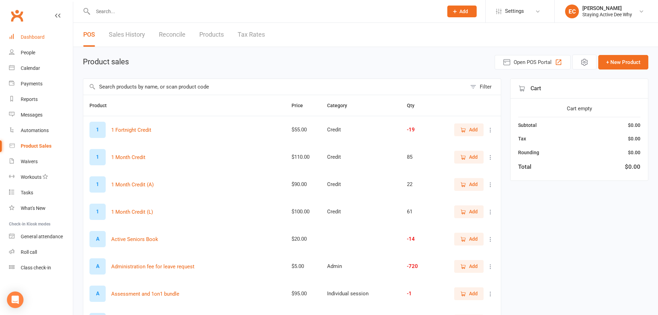
click at [46, 35] on link "Dashboard" at bounding box center [41, 37] width 64 height 16
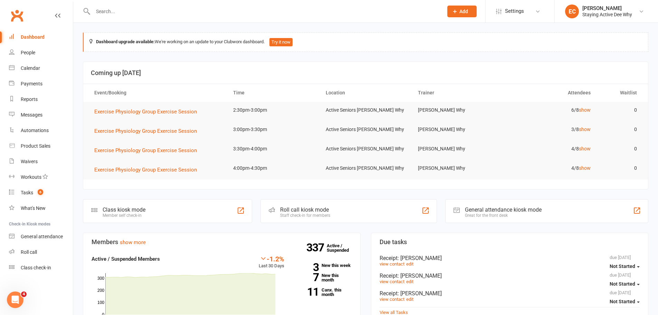
click at [166, 12] on input "text" at bounding box center [264, 12] width 347 height 10
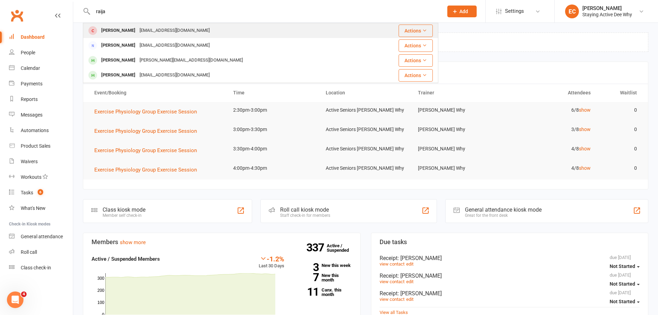
type input "raija"
click at [126, 28] on div "[PERSON_NAME]" at bounding box center [118, 31] width 38 height 10
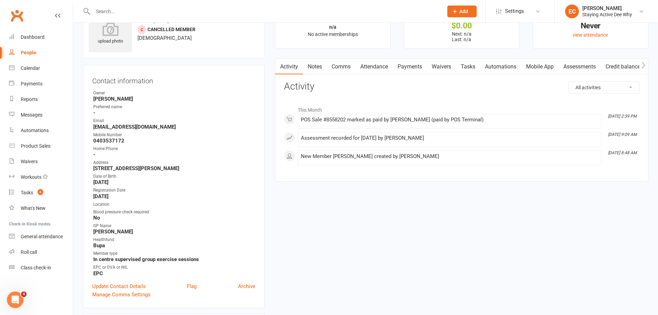
scroll to position [69, 0]
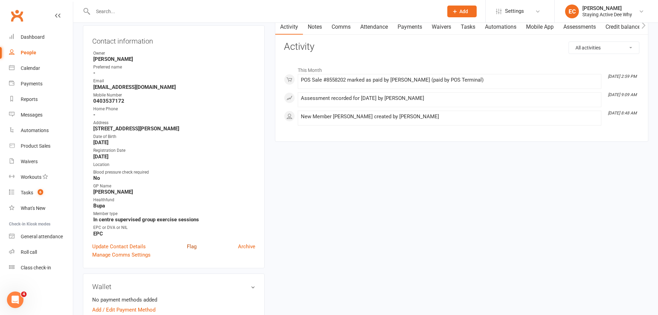
click at [191, 248] on link "Flag" at bounding box center [192, 246] width 10 height 8
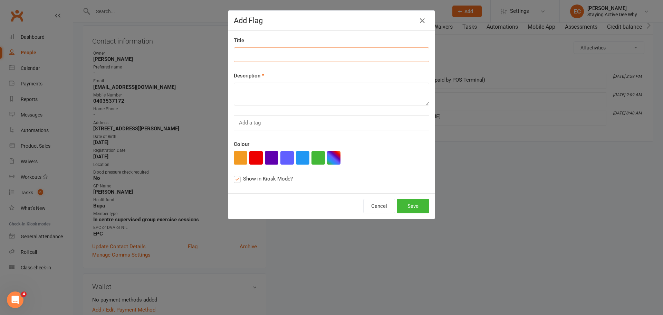
click at [283, 59] on input at bounding box center [331, 54] width 195 height 15
type input "New member"
paste textarea "[MEDICAL_DATA], HTN, [MEDICAL_DATA], OP, R radial fracture, LBP"
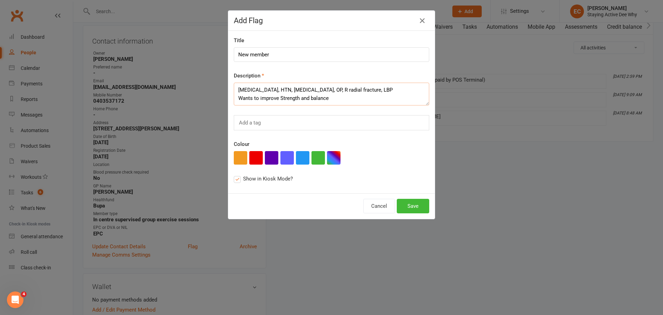
type textarea "[MEDICAL_DATA], HTN, [MEDICAL_DATA], OP, R radial fracture, LBP Wants to improv…"
click at [405, 206] on button "Save" at bounding box center [413, 206] width 32 height 15
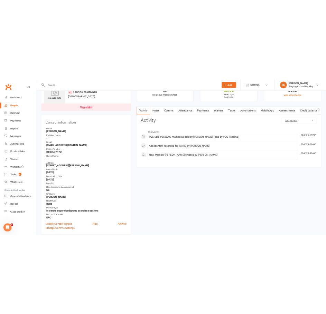
scroll to position [0, 0]
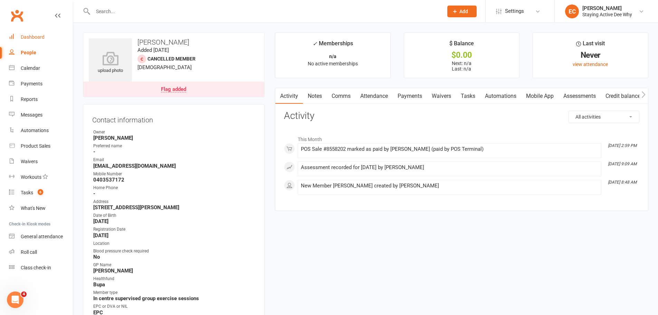
click at [42, 36] on div "Dashboard" at bounding box center [33, 37] width 24 height 6
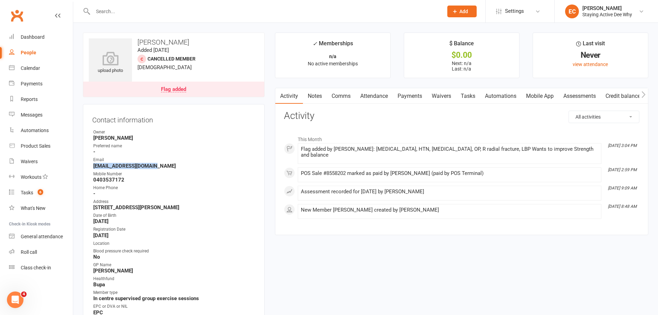
drag, startPoint x: 164, startPoint y: 166, endPoint x: 90, endPoint y: 166, distance: 73.9
click at [90, 166] on div "Contact information Owner [PERSON_NAME] Preferred name - Email [EMAIL_ADDRESS][…" at bounding box center [174, 225] width 182 height 243
copy strong "[EMAIL_ADDRESS][DOMAIN_NAME]"
click at [161, 122] on h3 "Contact information" at bounding box center [173, 118] width 163 height 10
click at [581, 92] on link "Assessments" at bounding box center [579, 96] width 42 height 16
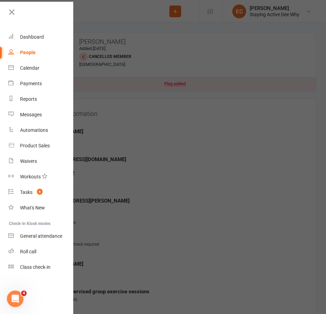
click at [114, 162] on div at bounding box center [163, 157] width 326 height 314
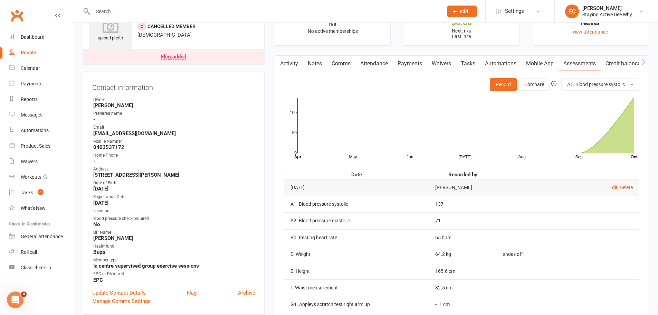
scroll to position [69, 0]
